Goal: Task Accomplishment & Management: Manage account settings

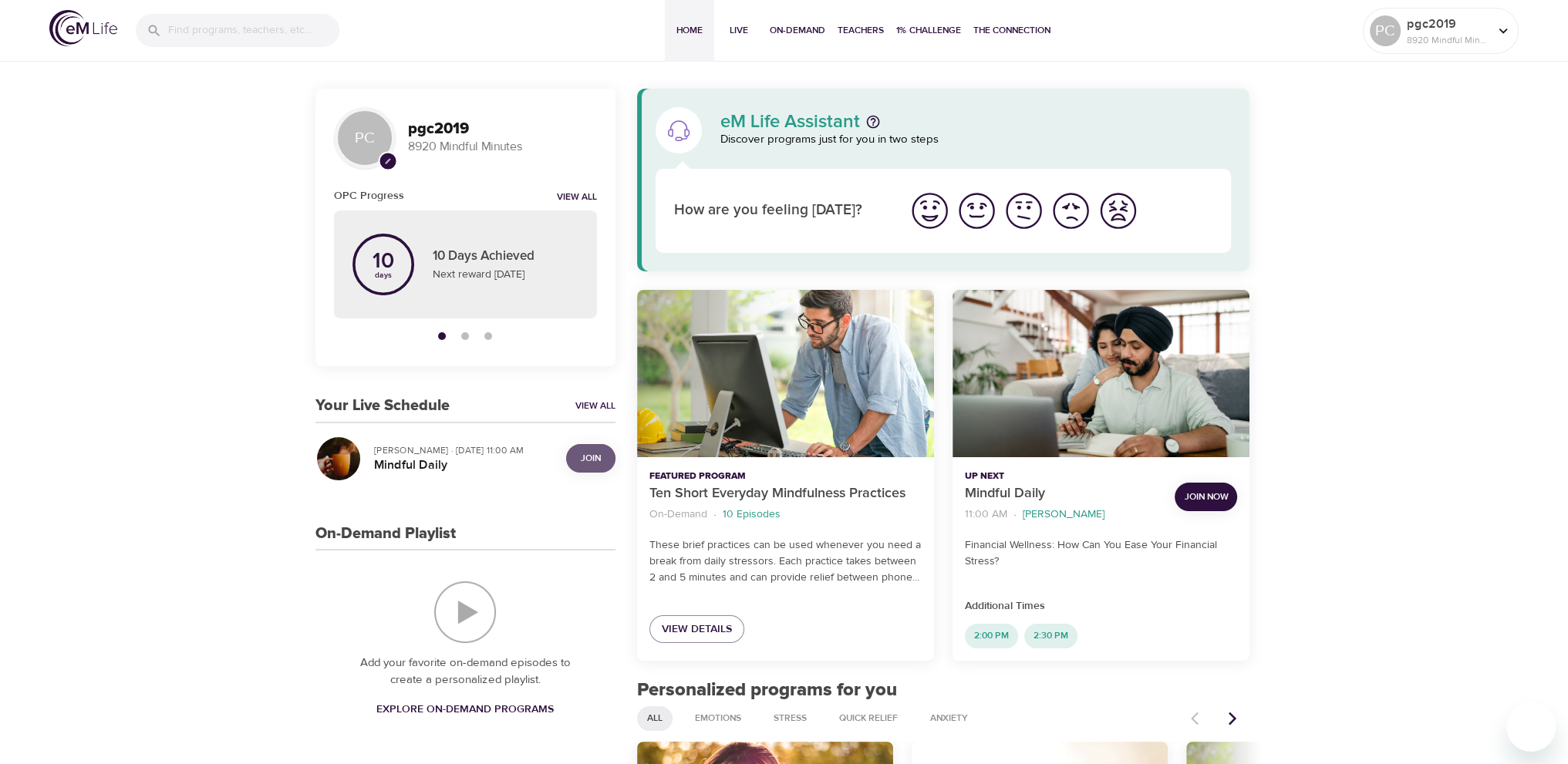
click at [604, 454] on span "Join" at bounding box center [590, 458] width 31 height 17
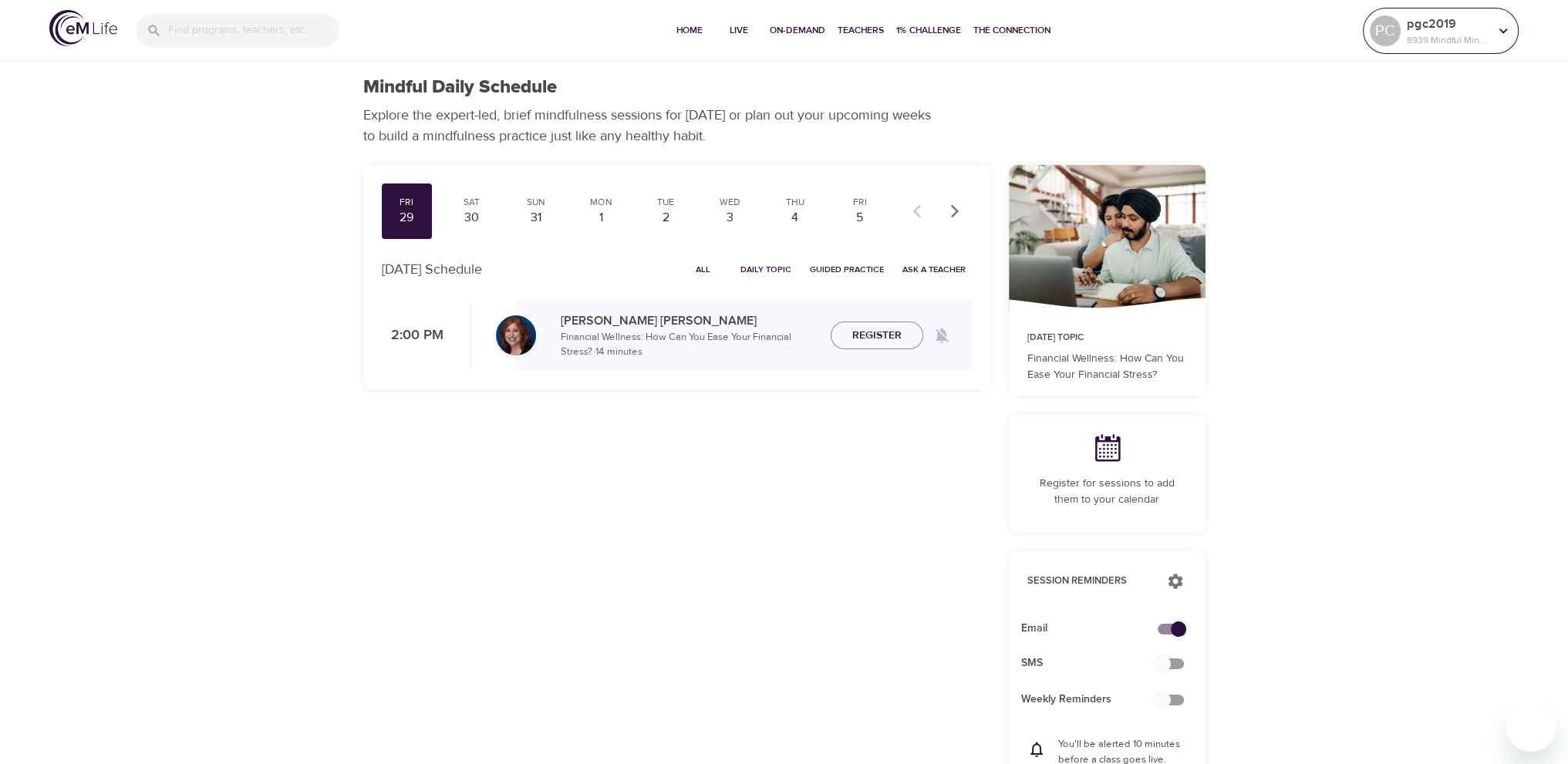
click at [1412, 20] on p "pgc2019" at bounding box center [1447, 24] width 82 height 18
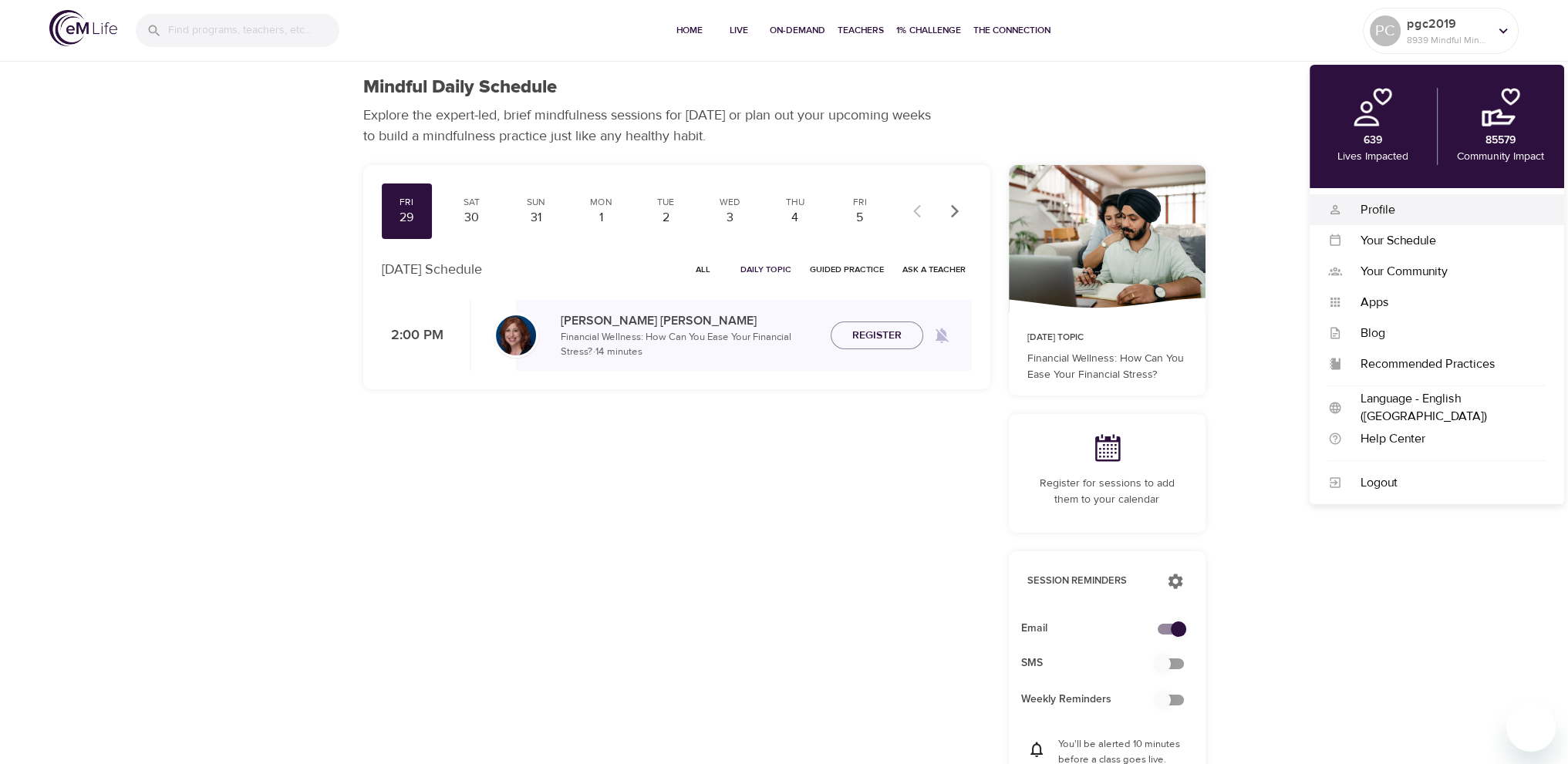
click at [1399, 206] on div "Profile" at bounding box center [1444, 210] width 203 height 18
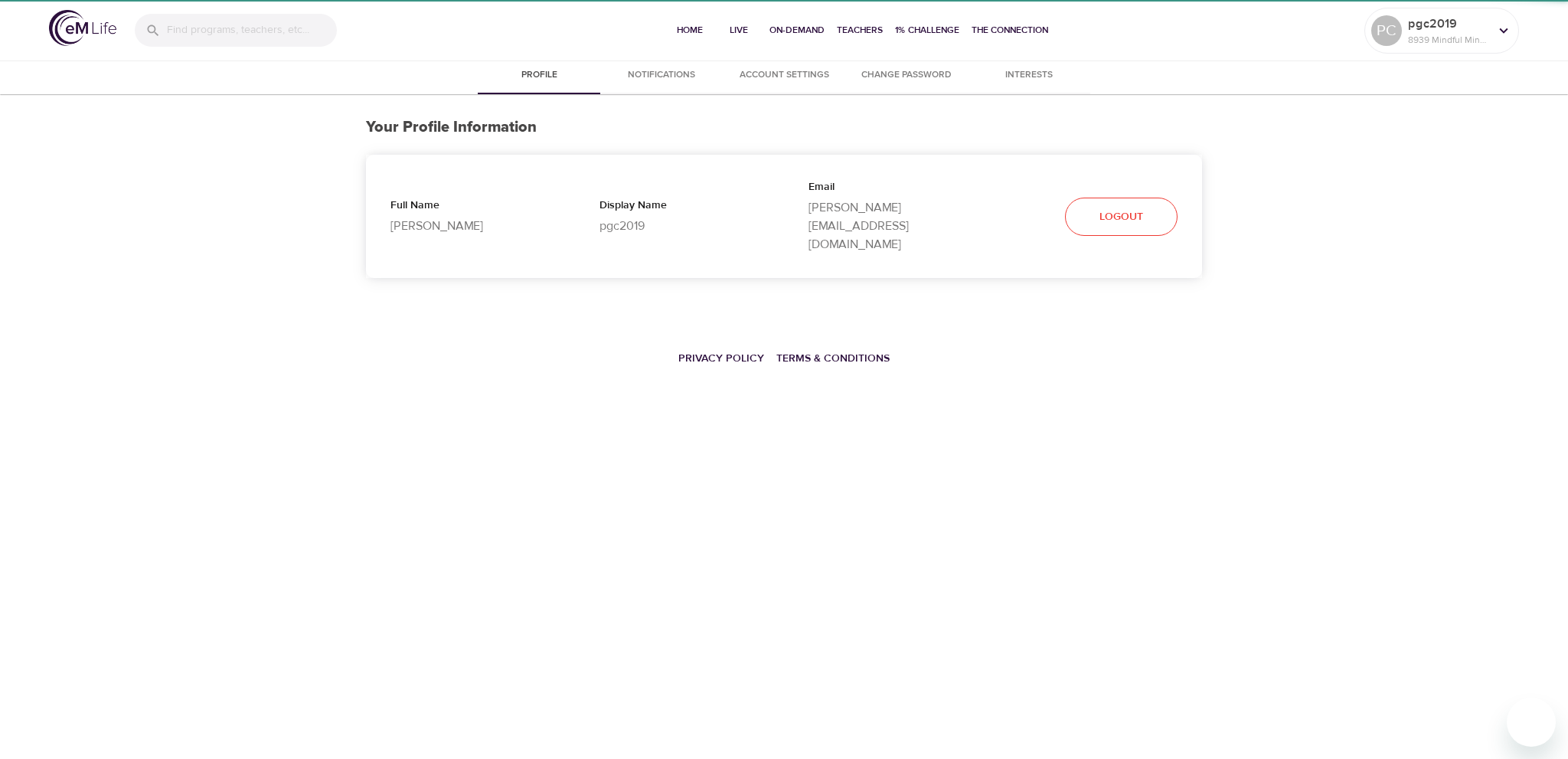
select select "10"
